Goal: Task Accomplishment & Management: Use online tool/utility

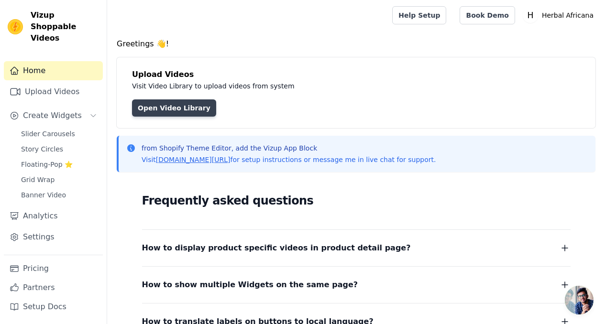
click at [145, 113] on link "Open Video Library" at bounding box center [174, 108] width 84 height 17
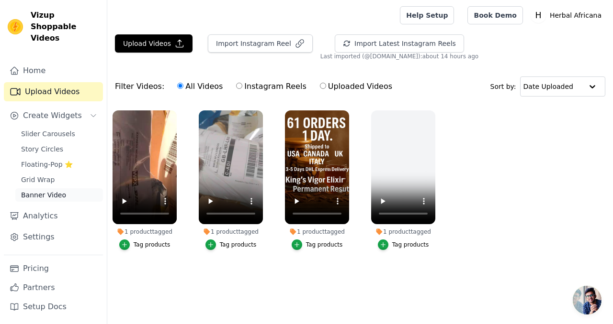
click at [49, 190] on span "Banner Video" at bounding box center [43, 195] width 45 height 10
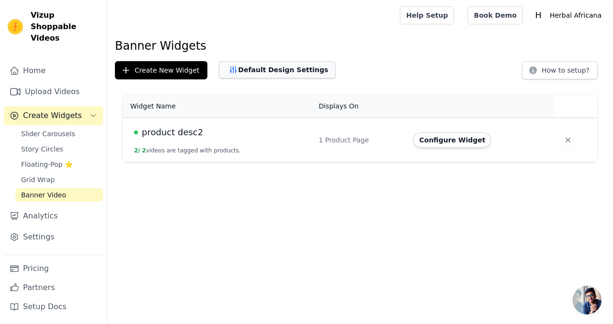
click at [262, 73] on button "Default Design Settings" at bounding box center [277, 69] width 117 height 17
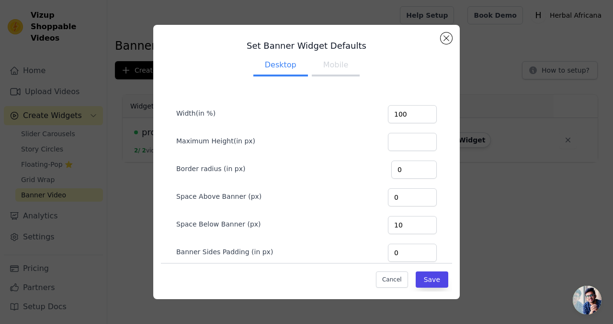
click at [322, 66] on button "Mobile" at bounding box center [336, 66] width 48 height 21
click at [446, 39] on button "Close modal" at bounding box center [445, 38] width 11 height 11
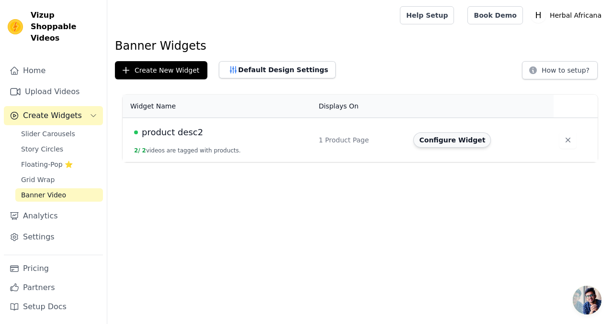
click at [446, 141] on button "Configure Widget" at bounding box center [452, 140] width 78 height 15
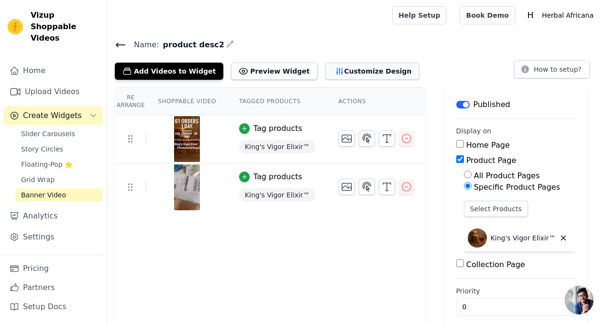
click at [339, 70] on button "Customize Design" at bounding box center [372, 71] width 94 height 17
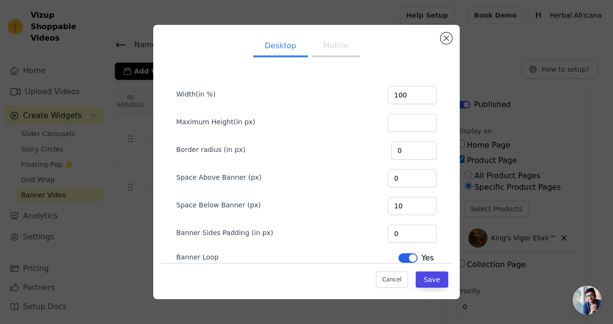
click at [332, 45] on button "Mobile" at bounding box center [336, 46] width 48 height 21
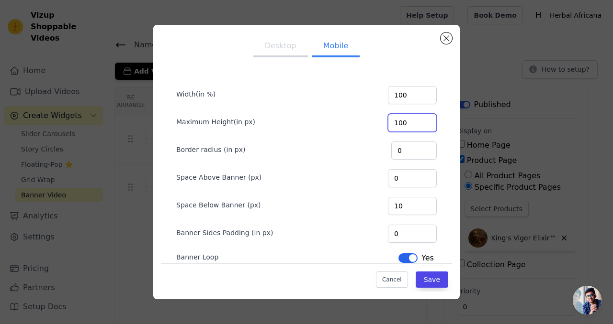
click at [418, 125] on input "100" at bounding box center [412, 123] width 49 height 18
click at [419, 122] on input "101" at bounding box center [412, 123] width 49 height 18
click at [410, 123] on input "101" at bounding box center [412, 123] width 49 height 18
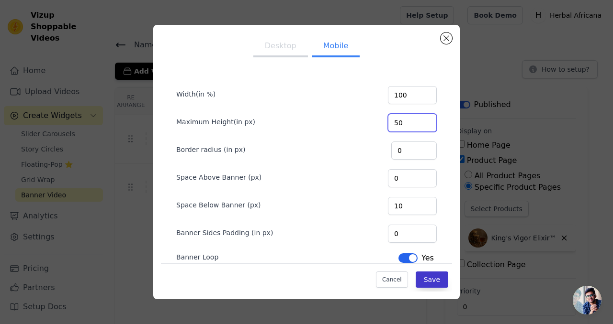
type input "50"
click at [433, 285] on button "Save" at bounding box center [431, 280] width 33 height 16
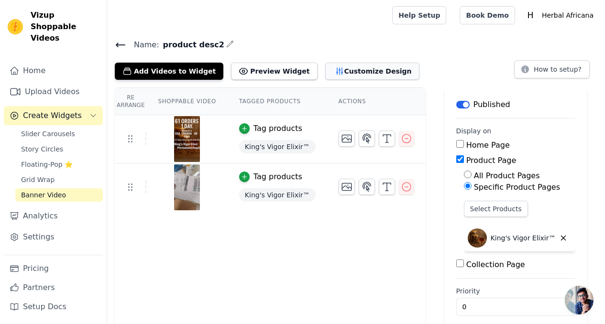
click at [345, 73] on button "Customize Design" at bounding box center [372, 71] width 94 height 17
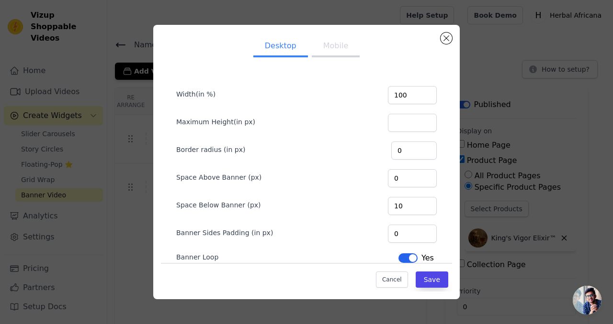
click at [334, 42] on button "Mobile" at bounding box center [336, 46] width 48 height 21
click at [289, 43] on button "Desktop" at bounding box center [280, 46] width 55 height 21
click at [336, 45] on button "Mobile" at bounding box center [336, 46] width 48 height 21
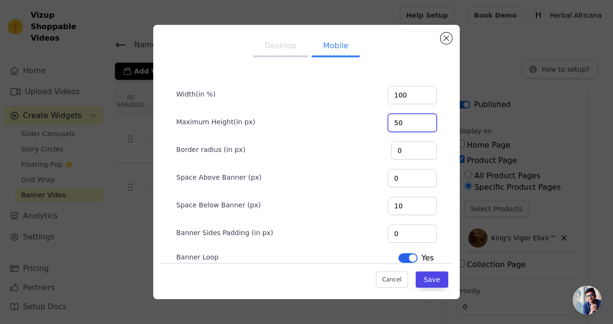
click at [413, 121] on input "50" at bounding box center [412, 123] width 49 height 18
type input "100"
click at [431, 280] on button "Save" at bounding box center [431, 280] width 33 height 16
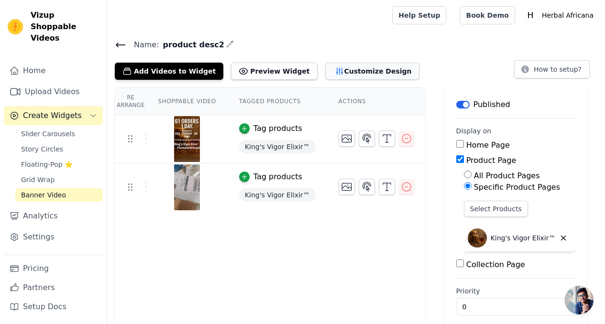
click at [341, 76] on button "Customize Design" at bounding box center [372, 71] width 94 height 17
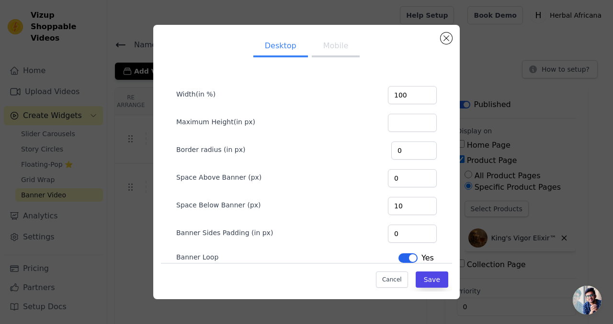
click at [329, 45] on button "Mobile" at bounding box center [336, 46] width 48 height 21
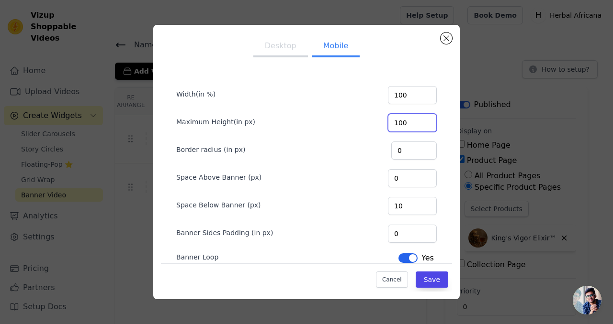
click at [404, 125] on input "100" at bounding box center [412, 123] width 49 height 18
type input "1000"
click at [420, 281] on button "Save" at bounding box center [431, 280] width 33 height 16
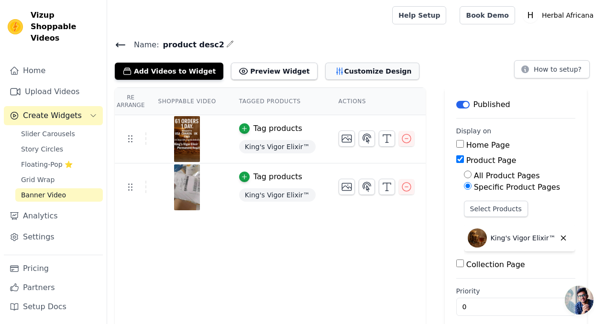
click at [352, 74] on button "Customize Design" at bounding box center [372, 71] width 94 height 17
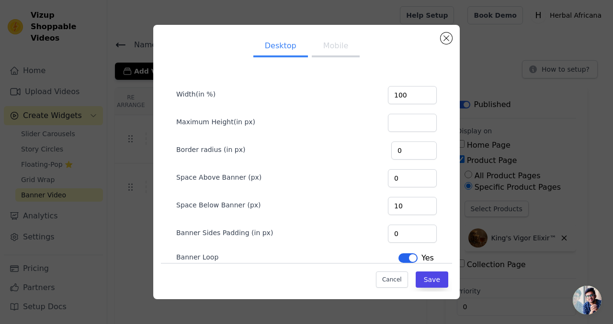
click at [322, 45] on button "Mobile" at bounding box center [336, 46] width 48 height 21
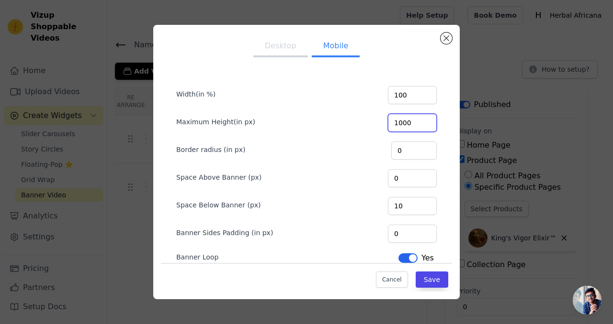
click at [407, 123] on input "1000" at bounding box center [412, 123] width 49 height 18
type input "500"
click at [432, 276] on button "Save" at bounding box center [431, 280] width 33 height 16
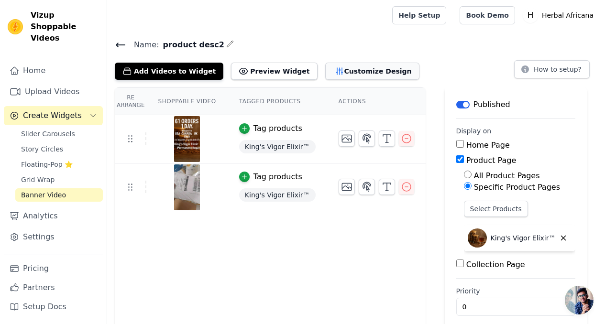
click at [340, 71] on button "Customize Design" at bounding box center [372, 71] width 94 height 17
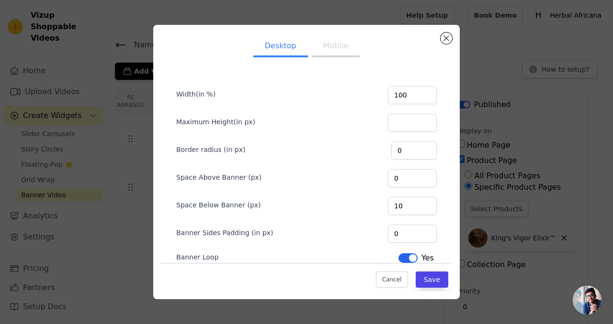
click at [331, 50] on button "Mobile" at bounding box center [336, 46] width 48 height 21
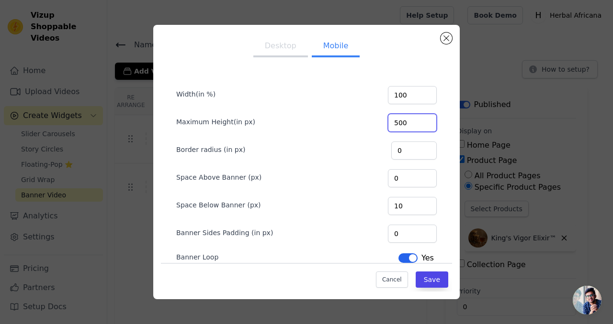
click at [411, 123] on input "500" at bounding box center [412, 123] width 49 height 18
click at [353, 124] on div "Maximum Height(in px)" at bounding box center [306, 122] width 260 height 20
click at [429, 281] on button "Save" at bounding box center [431, 280] width 33 height 16
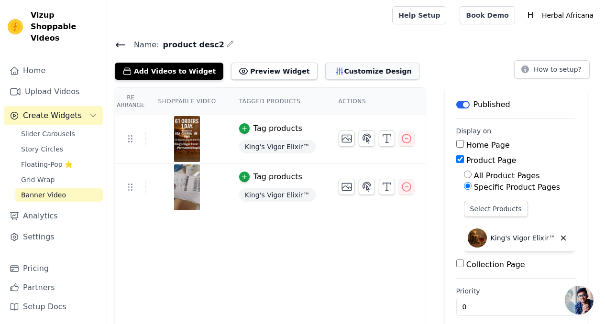
click at [331, 73] on button "Customize Design" at bounding box center [372, 71] width 94 height 17
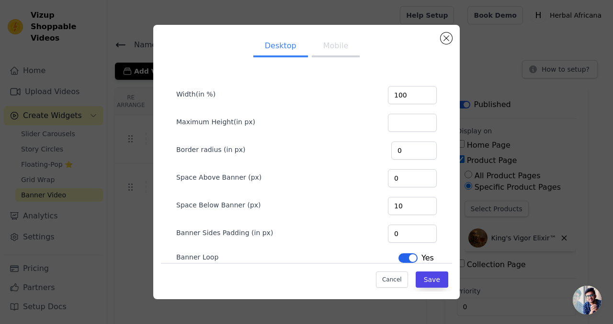
click at [322, 50] on button "Mobile" at bounding box center [336, 46] width 48 height 21
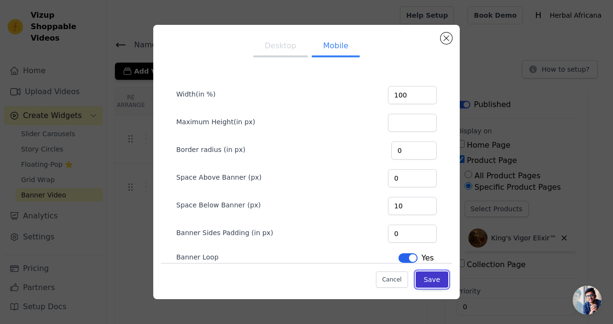
click at [421, 281] on button "Save" at bounding box center [431, 280] width 33 height 16
